Goal: Task Accomplishment & Management: Manage account settings

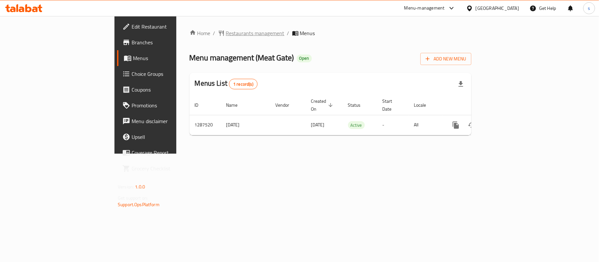
click at [226, 35] on span "Restaurants management" at bounding box center [255, 33] width 59 height 8
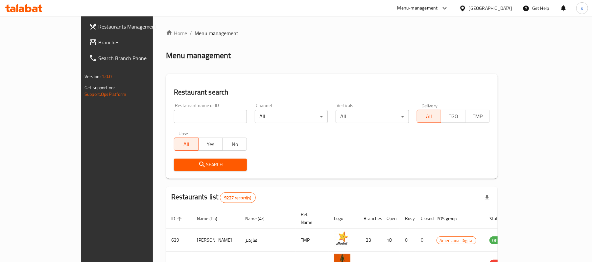
click at [98, 41] on span "Branches" at bounding box center [136, 42] width 77 height 8
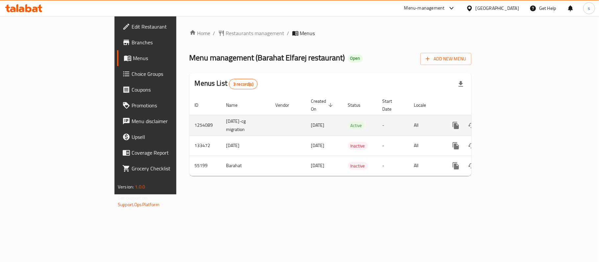
click at [506, 123] on icon "enhanced table" at bounding box center [503, 126] width 6 height 6
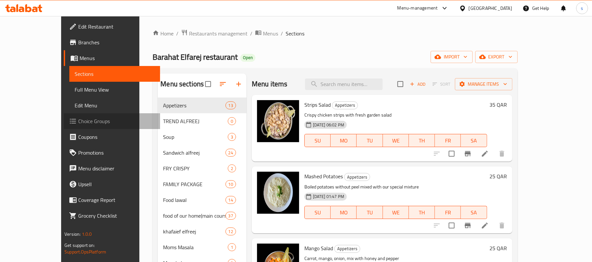
click at [64, 126] on link "Choice Groups" at bounding box center [112, 121] width 96 height 16
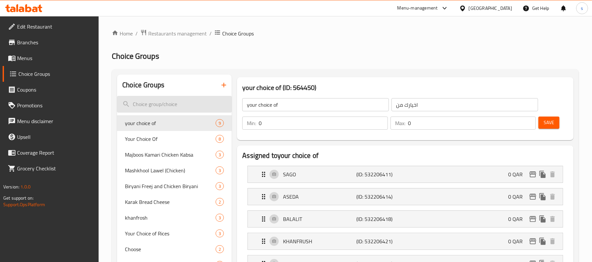
click at [145, 110] on input "search" at bounding box center [174, 104] width 115 height 17
paste input "Mini sandwich"
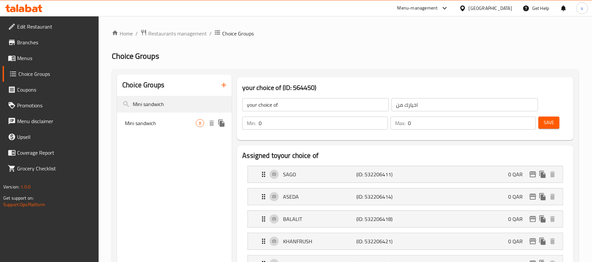
type input "Mini sandwich"
click at [150, 119] on span "Mini sandwich" at bounding box center [160, 123] width 71 height 8
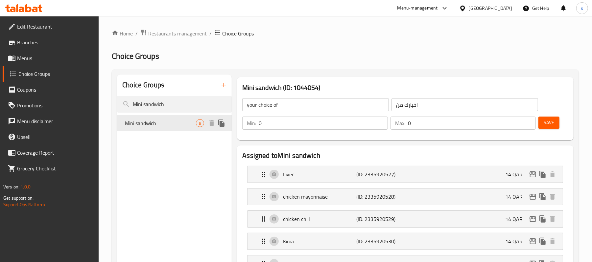
type input "Mini sandwich"
type input "سندويتشات صغيرة"
type input "1"
type input "8"
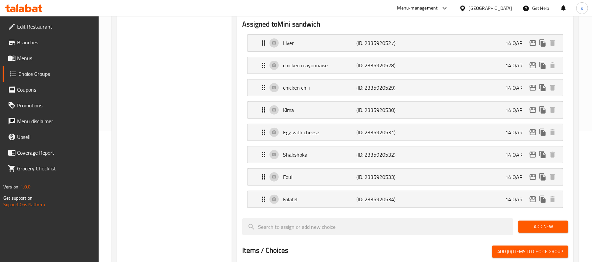
scroll to position [87, 0]
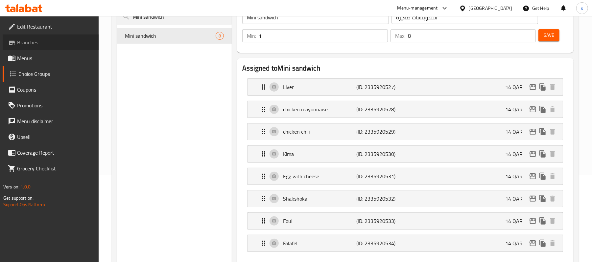
click at [24, 43] on span "Branches" at bounding box center [55, 42] width 77 height 8
